Goal: Information Seeking & Learning: Learn about a topic

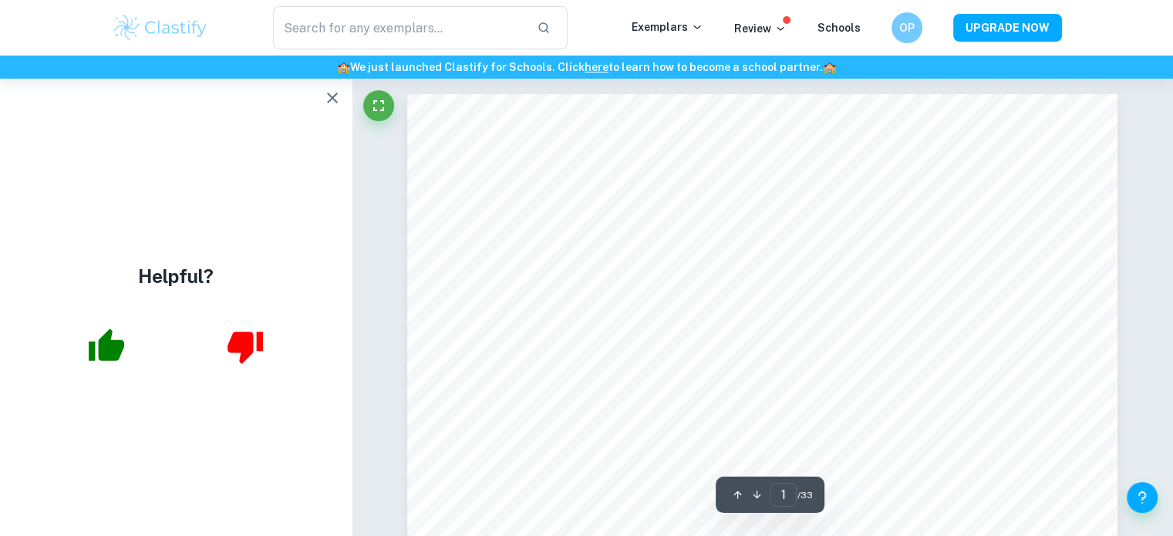
click at [330, 98] on icon "button" at bounding box center [332, 98] width 19 height 19
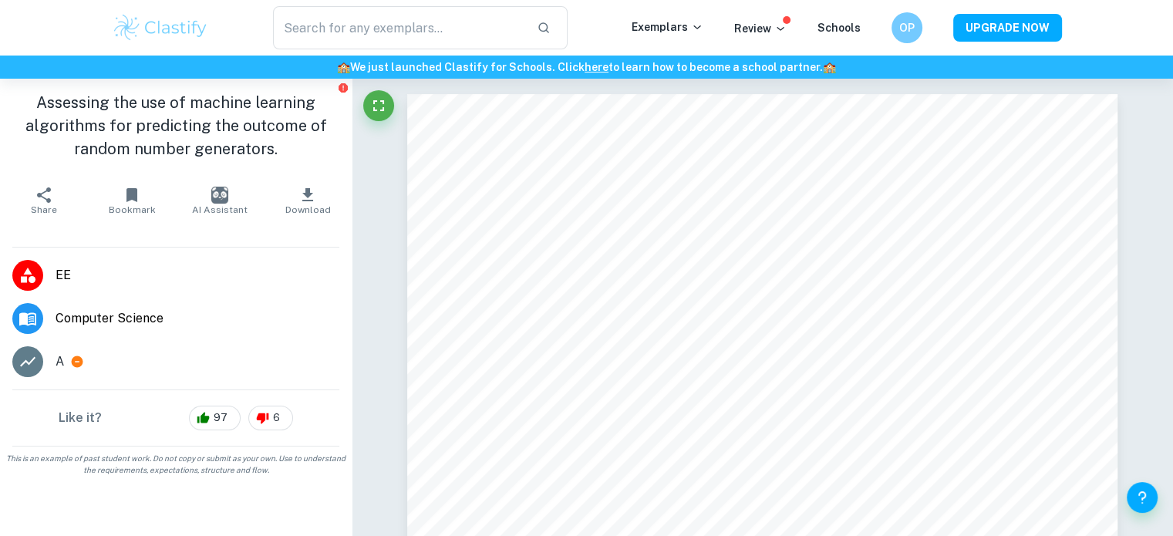
click at [173, 25] on img at bounding box center [161, 27] width 98 height 31
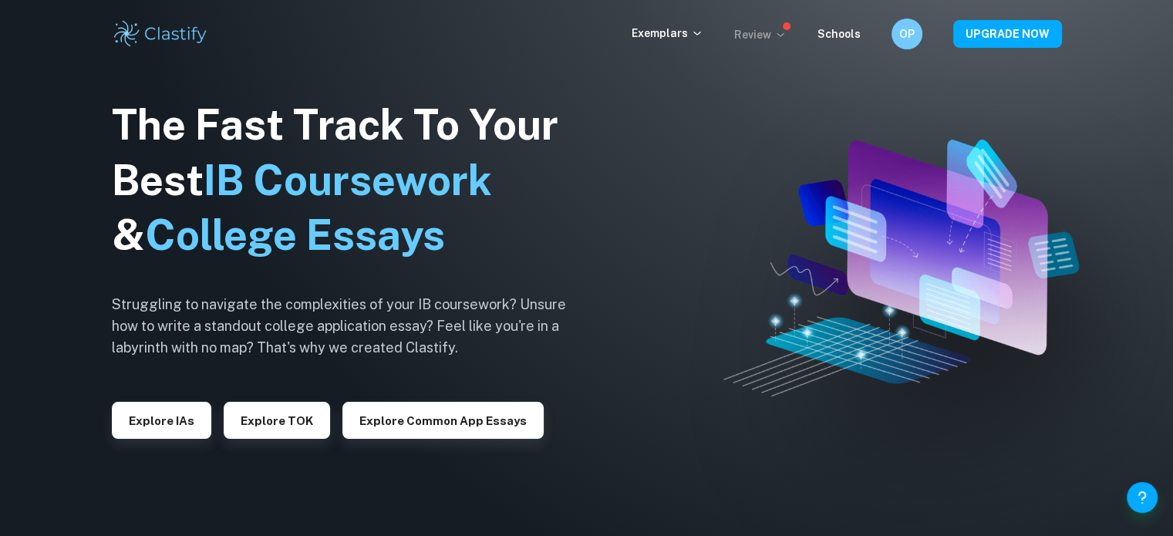
click at [776, 28] on p "Review" at bounding box center [760, 34] width 52 height 17
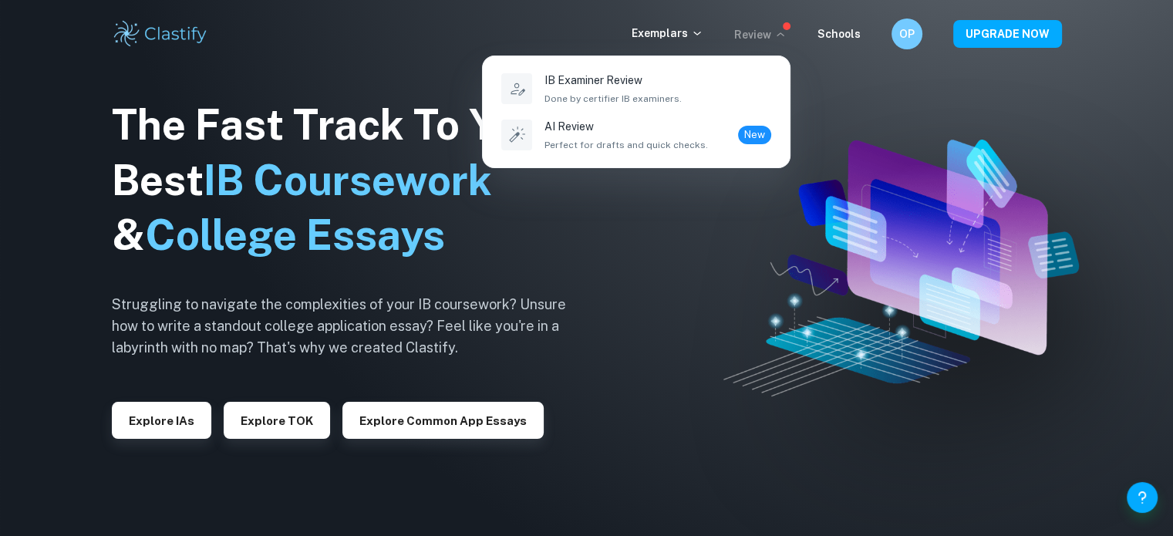
click at [677, 36] on div at bounding box center [586, 268] width 1173 height 536
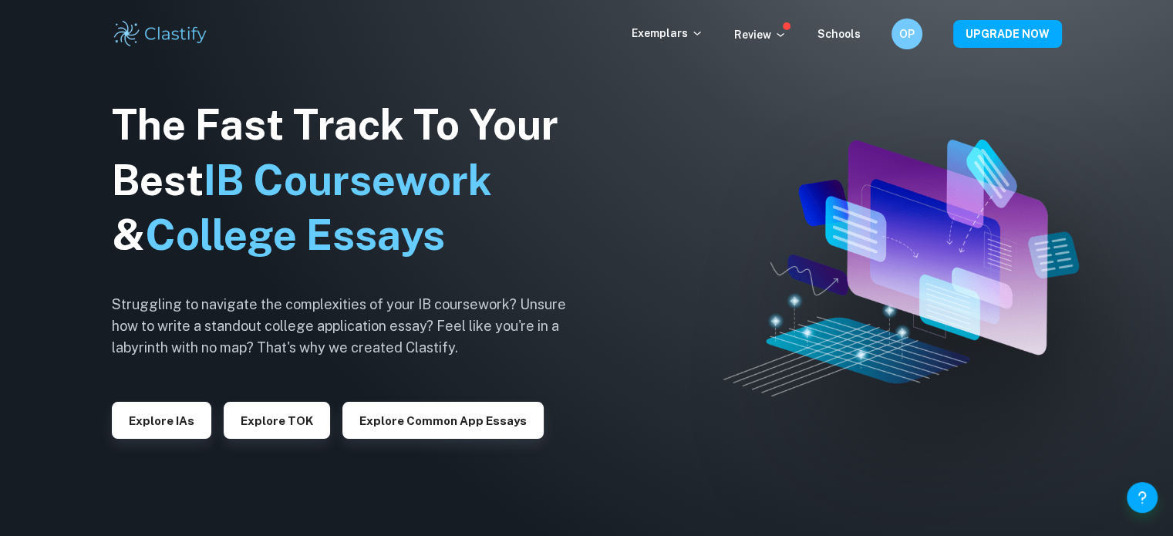
click at [677, 36] on p "Exemplars" at bounding box center [668, 33] width 72 height 17
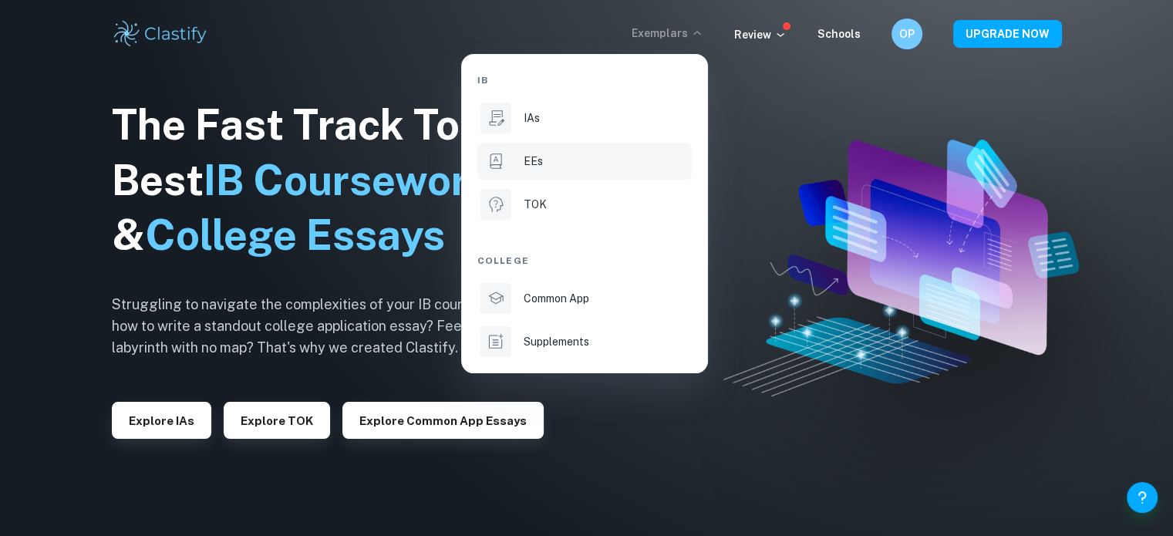
click at [571, 157] on div "EEs" at bounding box center [606, 161] width 165 height 17
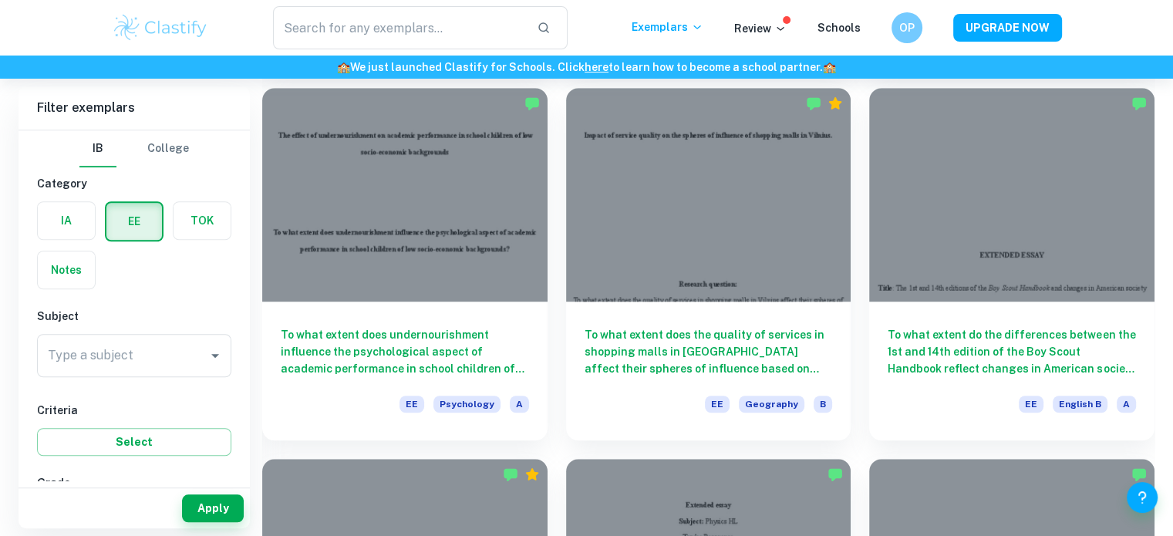
scroll to position [1219, 0]
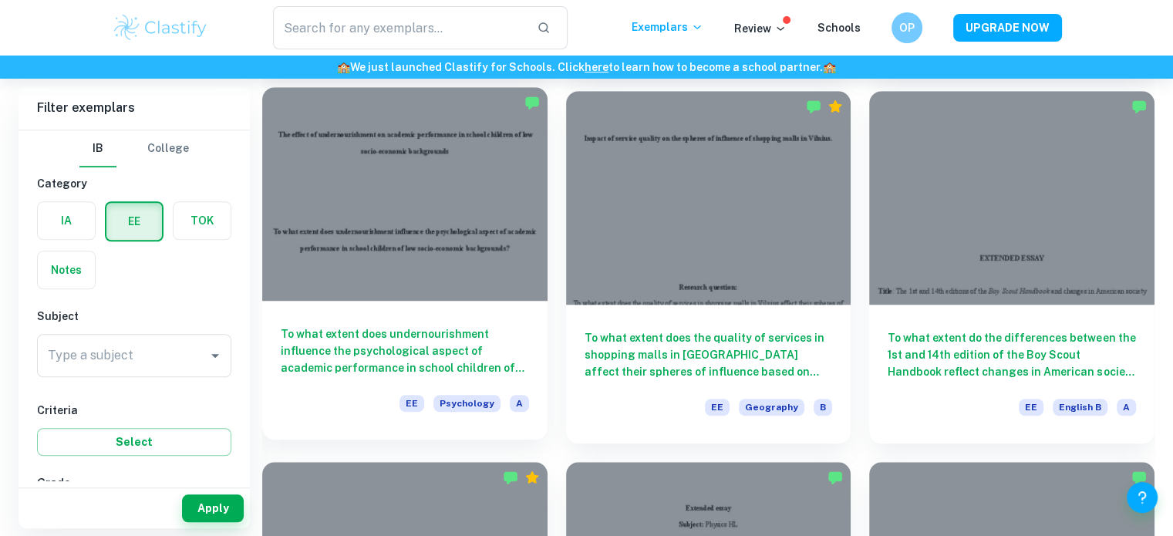
click at [446, 245] on div at bounding box center [404, 194] width 285 height 214
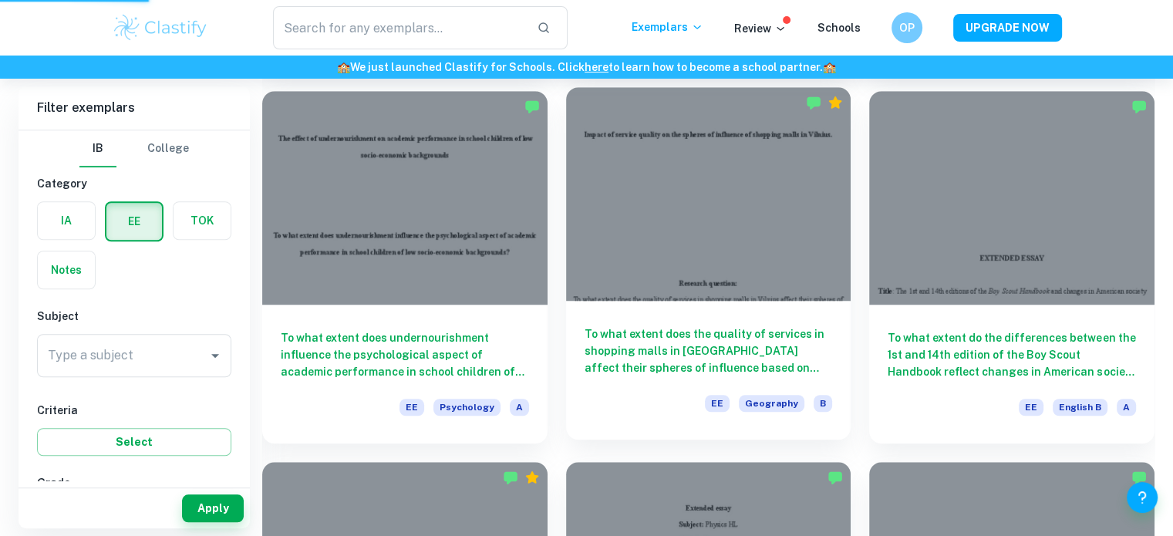
click at [701, 235] on div at bounding box center [708, 194] width 285 height 214
click at [695, 366] on h6 "To what extent does the quality of services in shopping malls in [GEOGRAPHIC_DA…" at bounding box center [709, 351] width 248 height 51
click at [694, 366] on h6 "To what extent does the quality of services in shopping malls in [GEOGRAPHIC_DA…" at bounding box center [709, 351] width 248 height 51
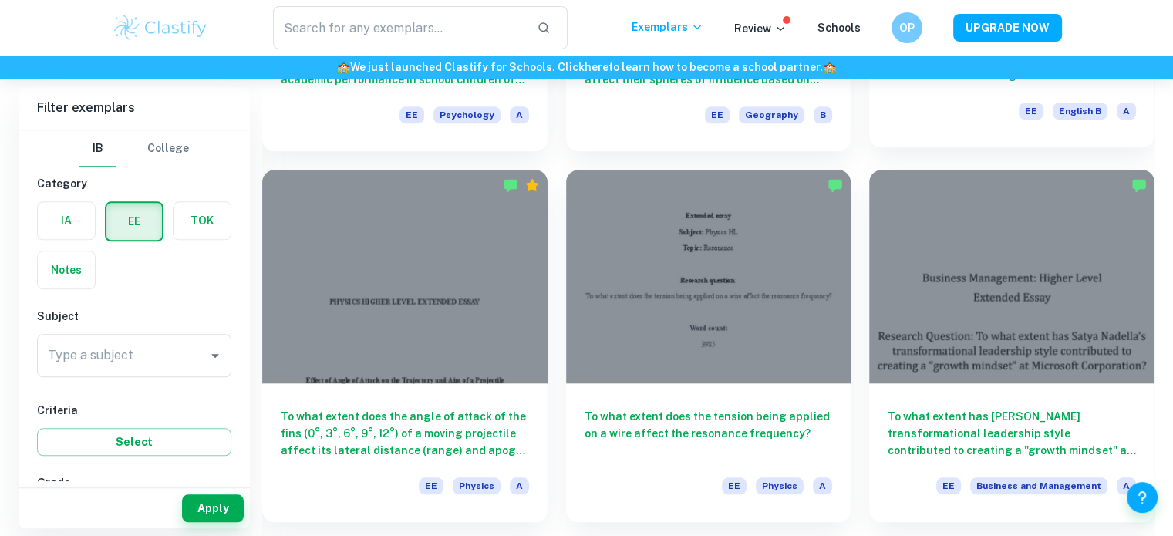
scroll to position [1515, 0]
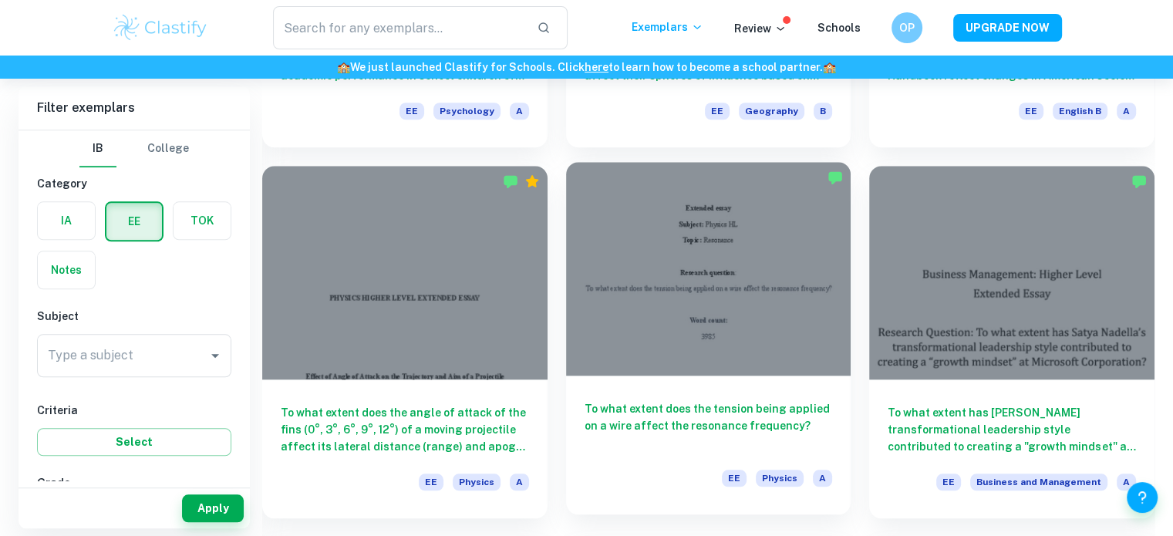
click at [776, 302] on div at bounding box center [708, 269] width 285 height 214
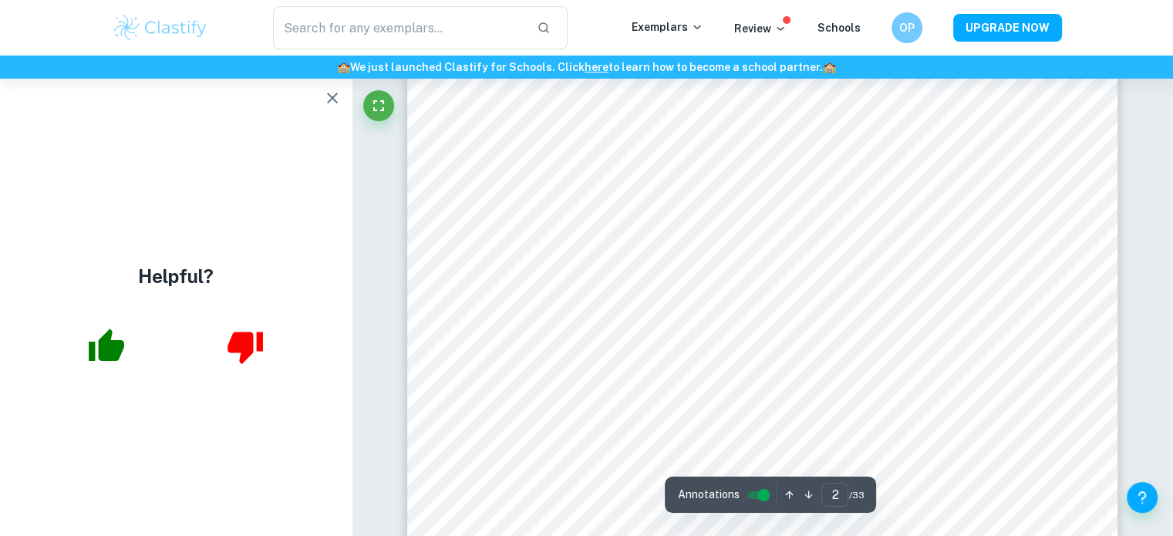
scroll to position [1111, 0]
type input "2"
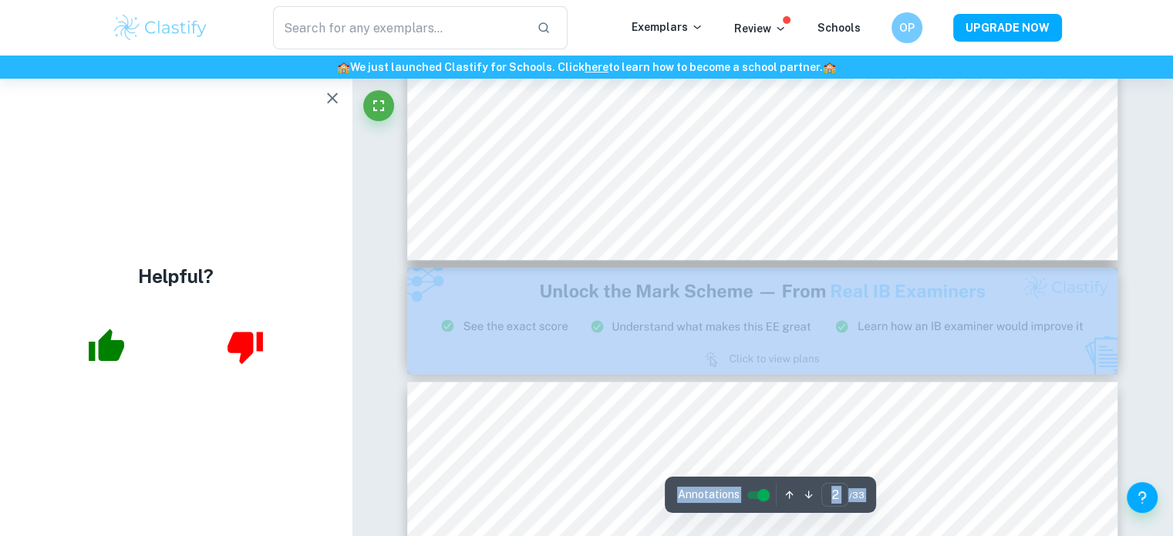
scroll to position [1795, 0]
click at [677, 488] on span "Annotations" at bounding box center [708, 495] width 62 height 16
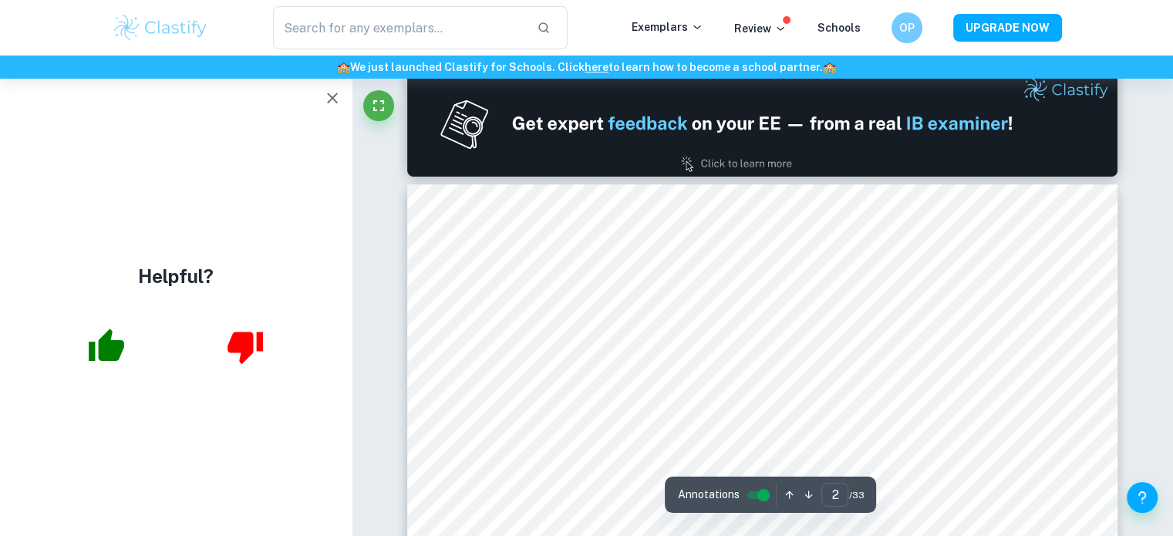
scroll to position [950, 0]
